Goal: Task Accomplishment & Management: Use online tool/utility

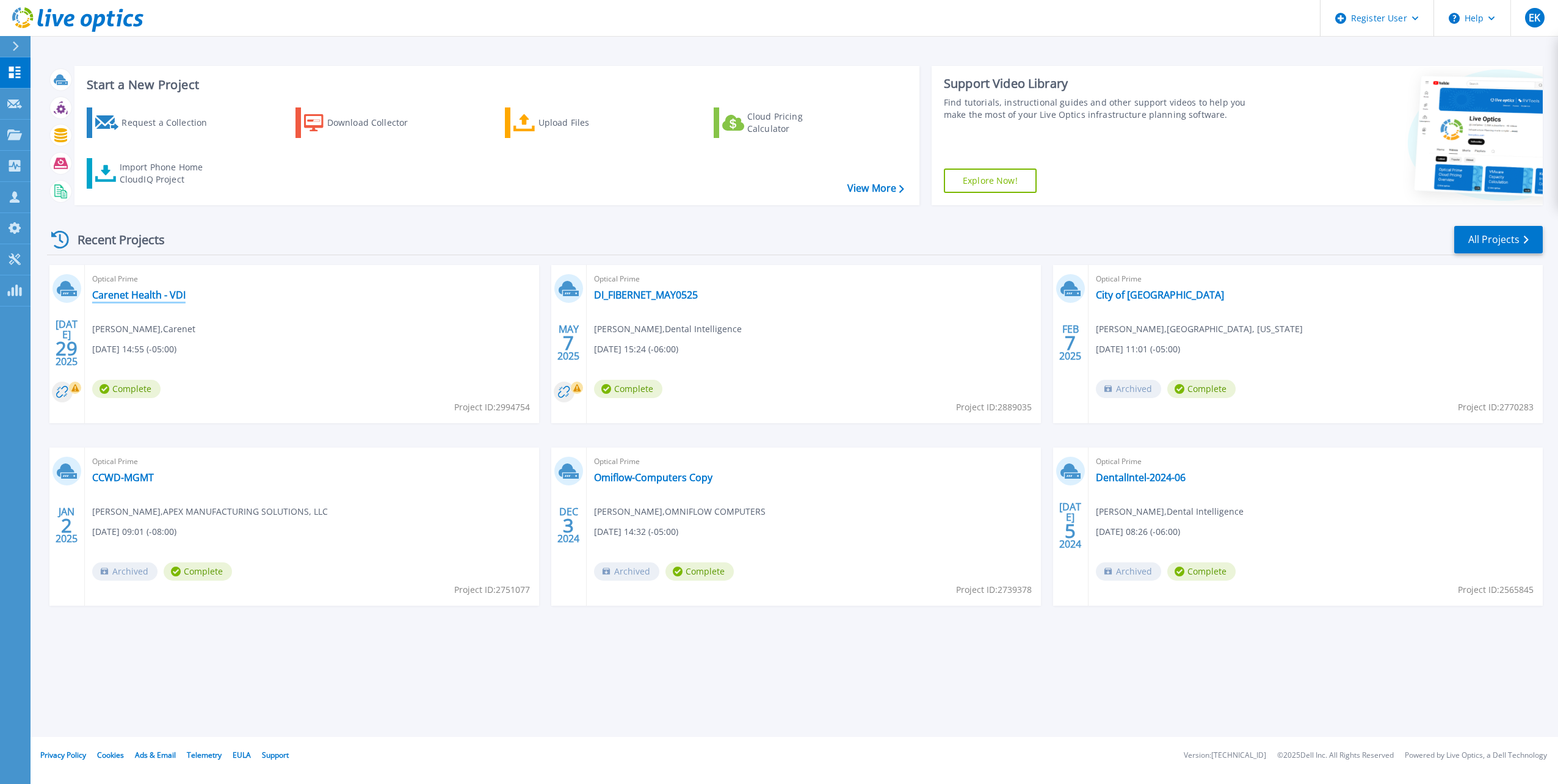
click at [149, 290] on link "Carenet Health - VDI" at bounding box center [139, 294] width 93 height 12
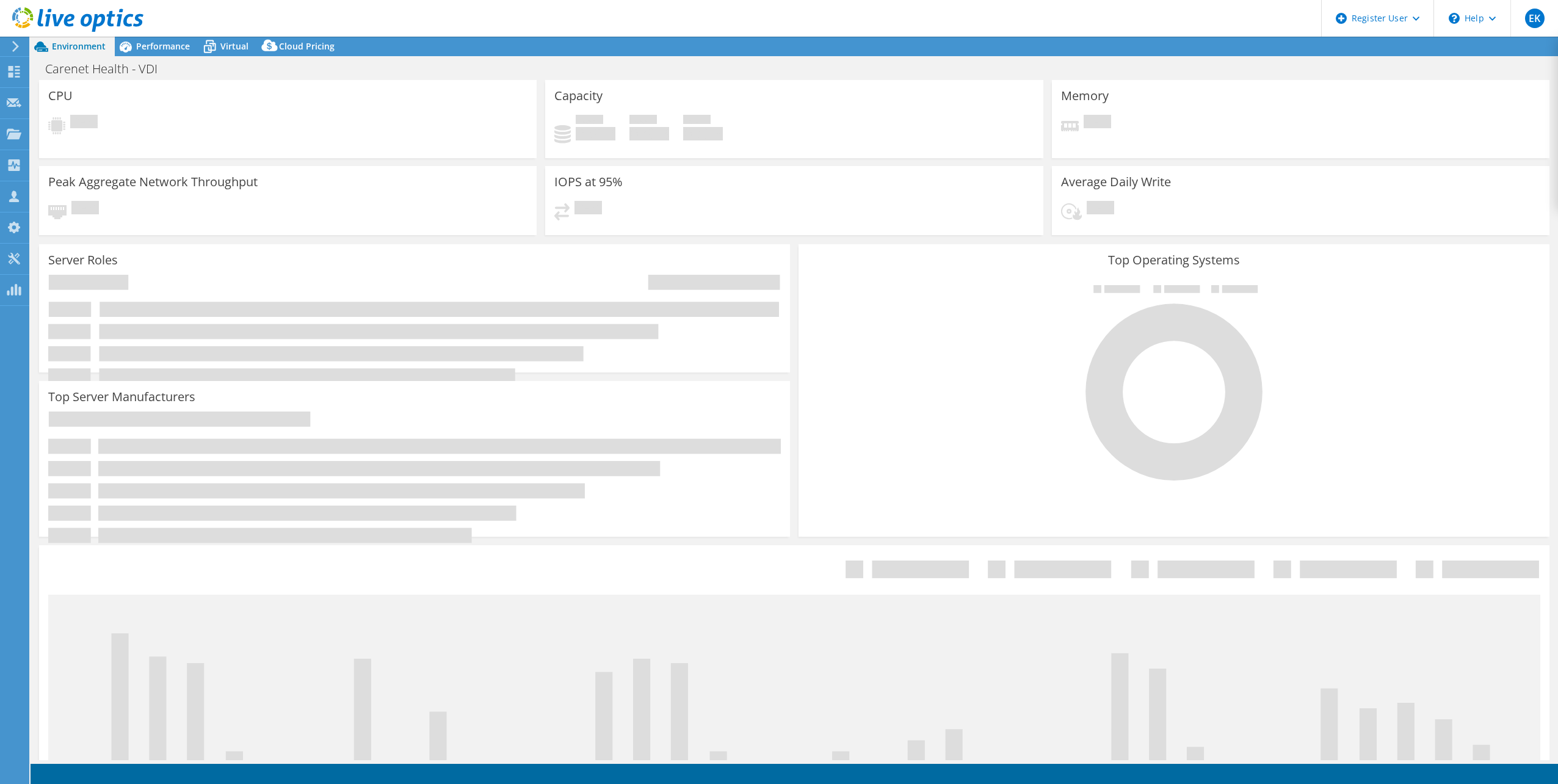
select select "USD"
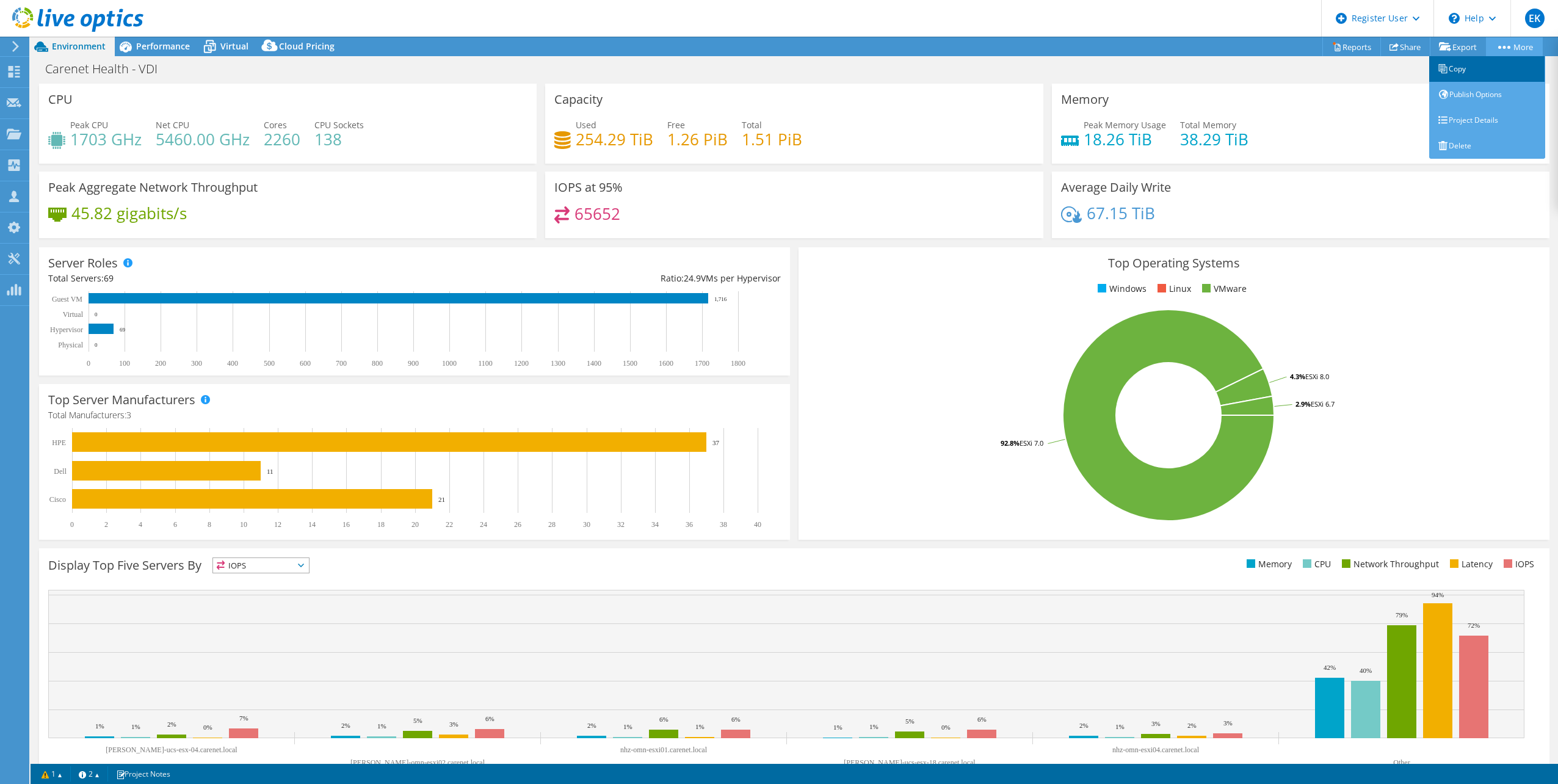
click at [1466, 66] on link "Copy" at bounding box center [1487, 69] width 116 height 25
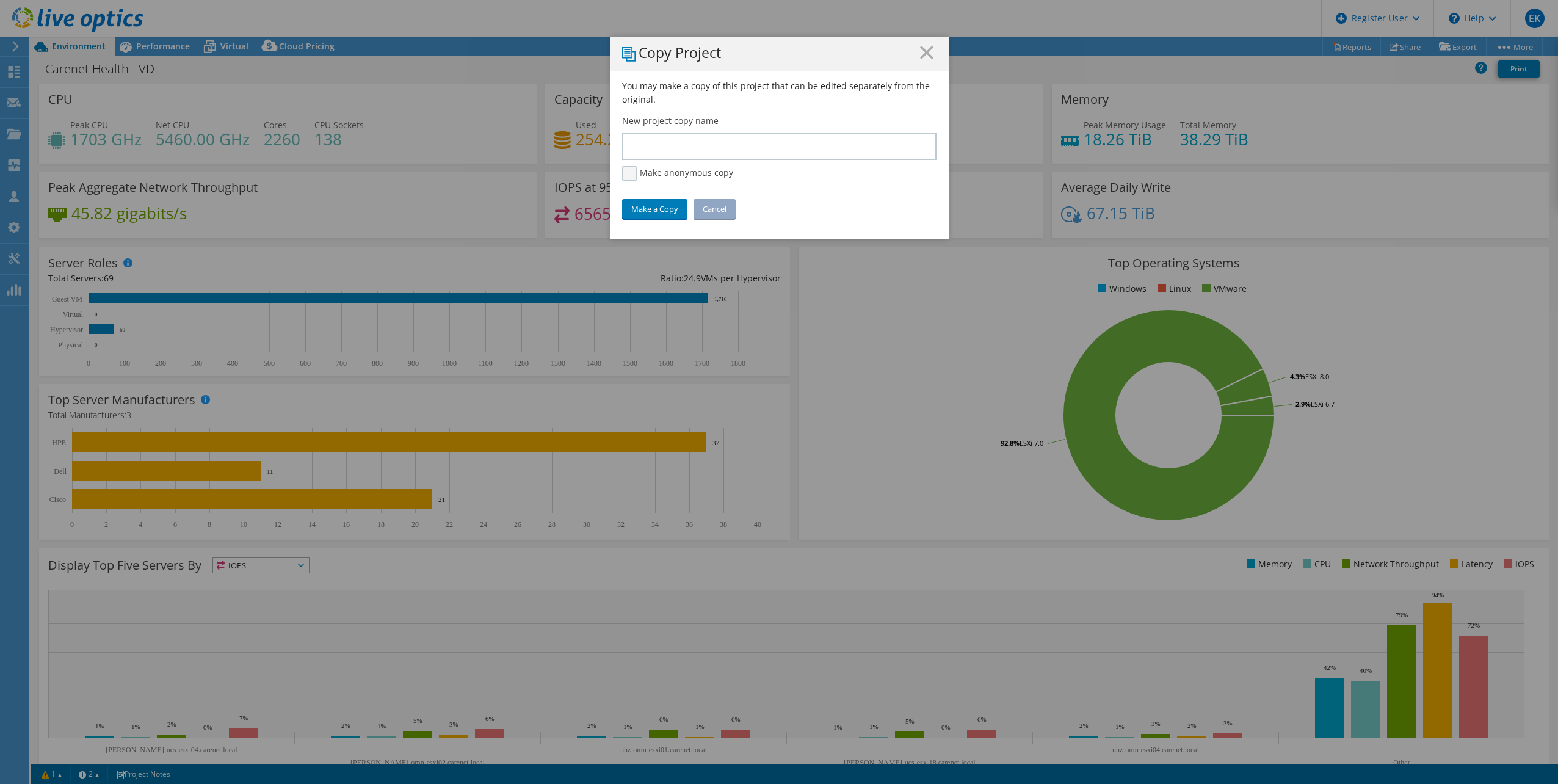
click at [636, 173] on label "Make anonymous copy" at bounding box center [677, 173] width 111 height 14
click at [0, 0] on input "Make anonymous copy" at bounding box center [0, 0] width 0 height 0
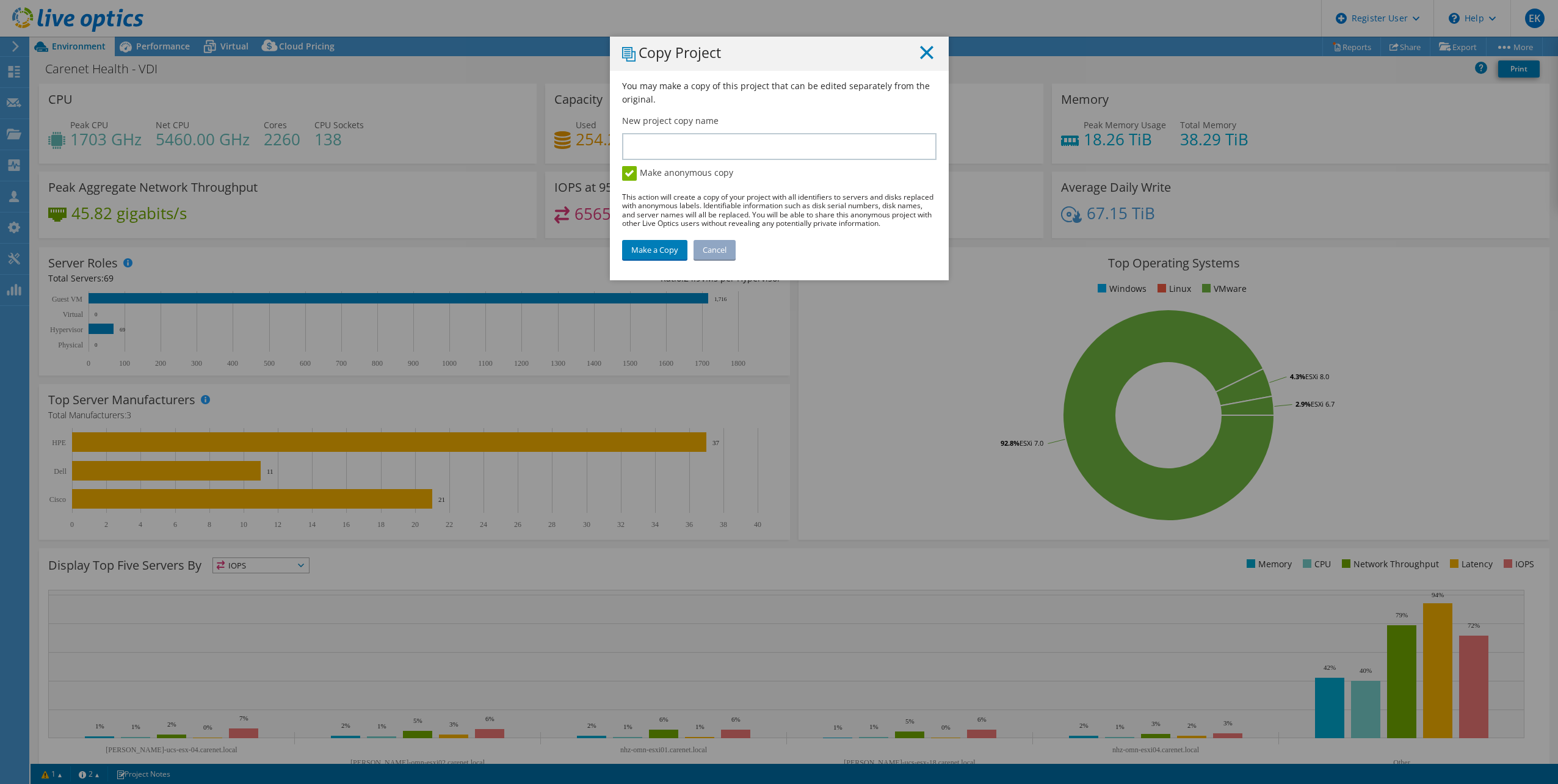
click at [921, 49] on line at bounding box center [927, 53] width 12 height 12
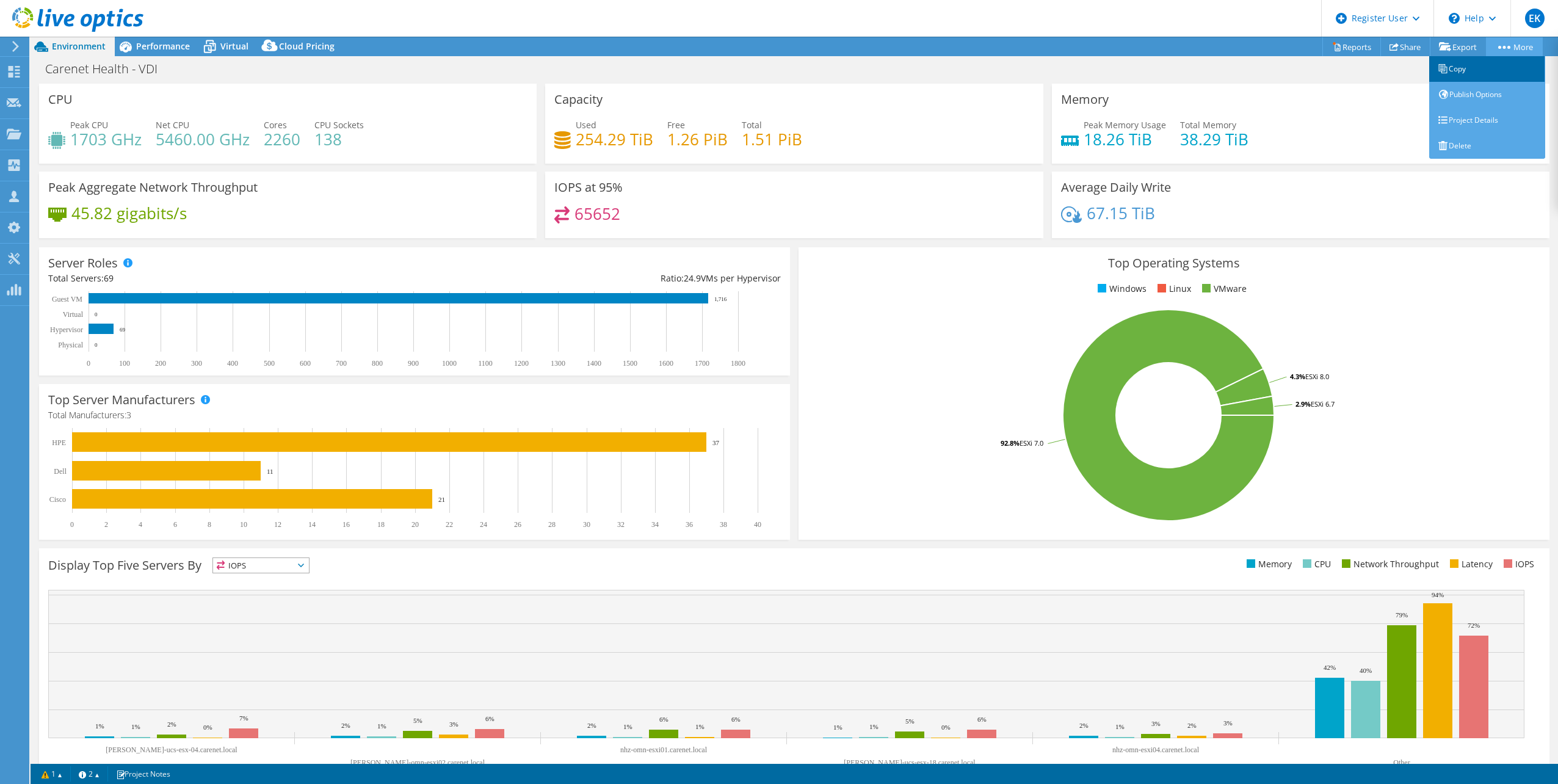
click at [1466, 70] on link "Copy" at bounding box center [1487, 69] width 116 height 25
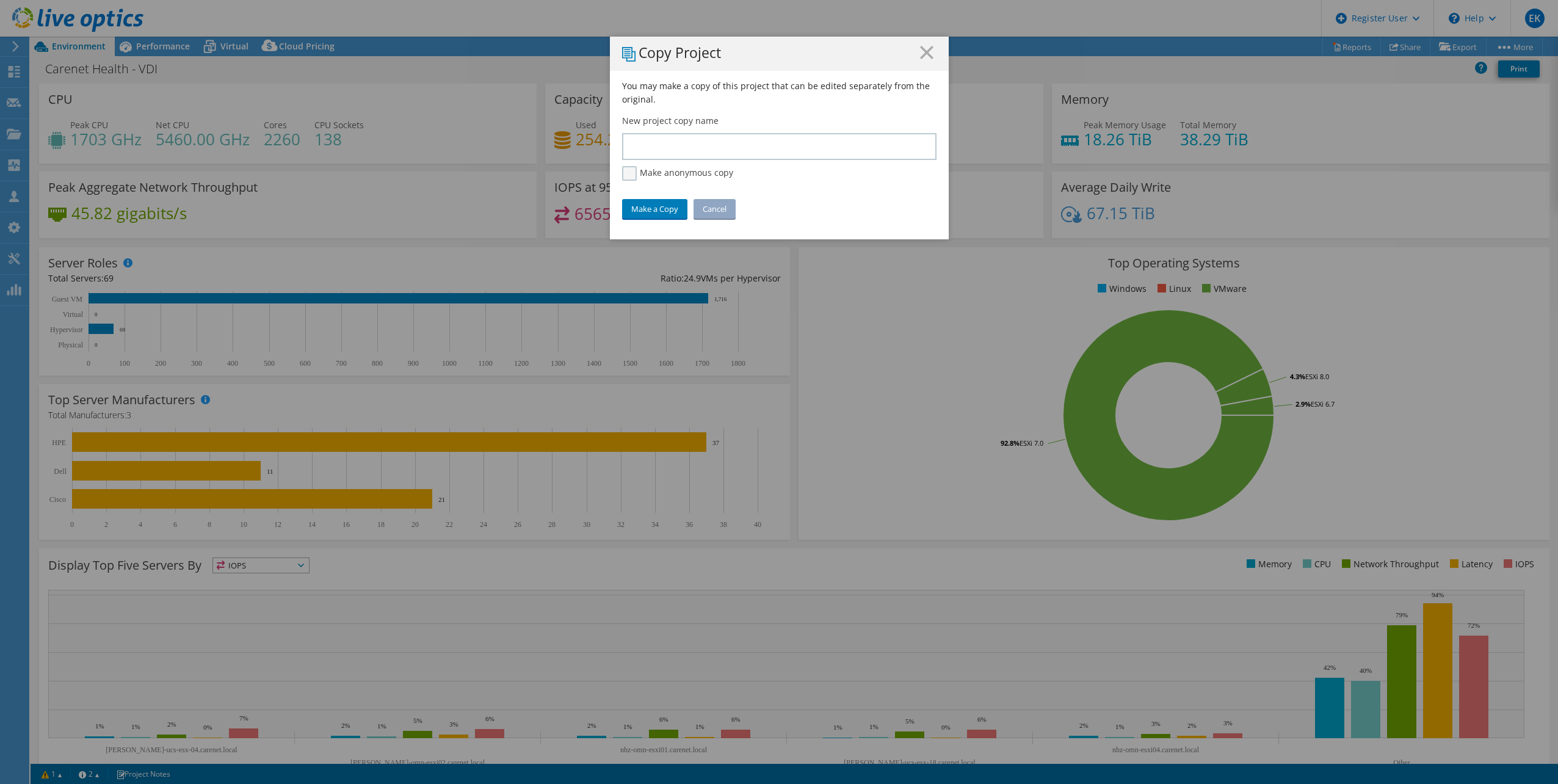
click at [624, 167] on label "Make anonymous copy" at bounding box center [677, 173] width 111 height 14
click at [0, 0] on input "Make anonymous copy" at bounding box center [0, 0] width 0 height 0
